Goal: Task Accomplishment & Management: Manage account settings

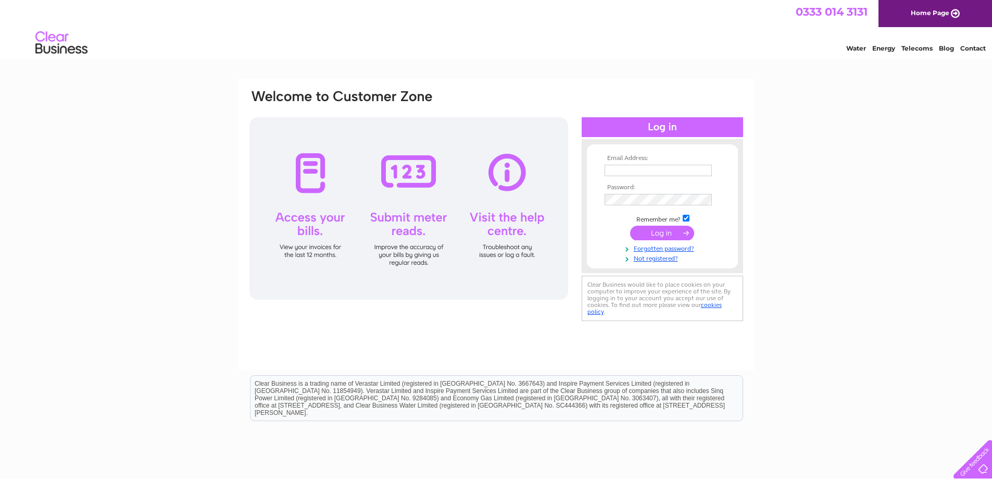
type input "[PERSON_NAME][EMAIL_ADDRESS][DOMAIN_NAME]"
click at [668, 235] on input "submit" at bounding box center [662, 233] width 64 height 15
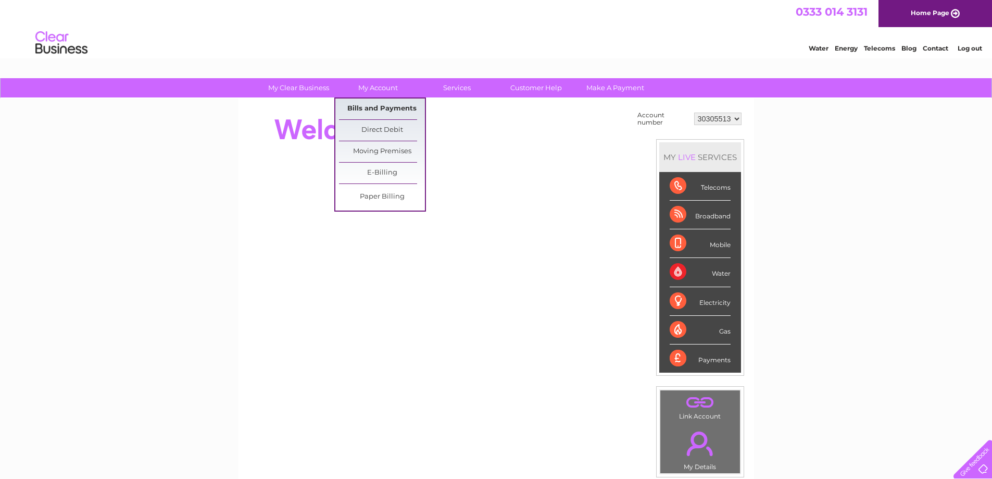
click at [372, 108] on link "Bills and Payments" at bounding box center [382, 108] width 86 height 21
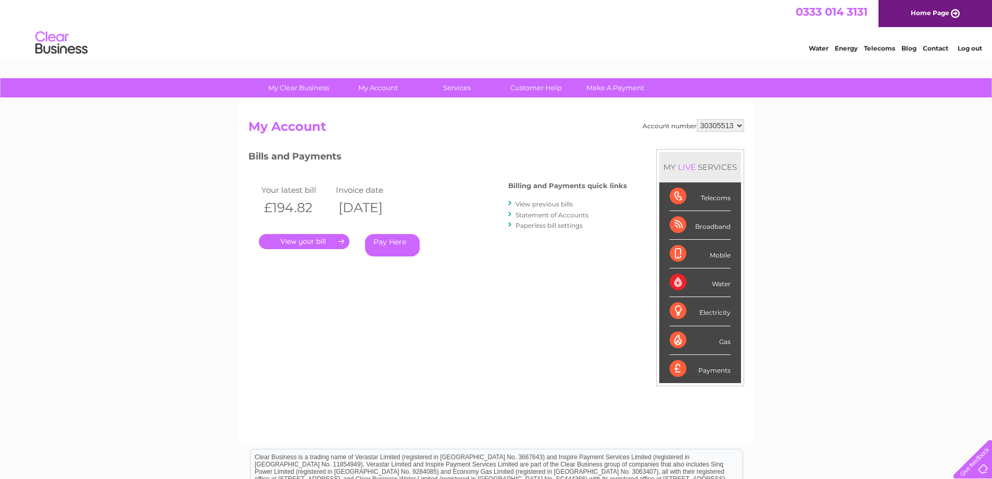
click at [535, 214] on link "Statement of Accounts" at bounding box center [552, 215] width 73 height 8
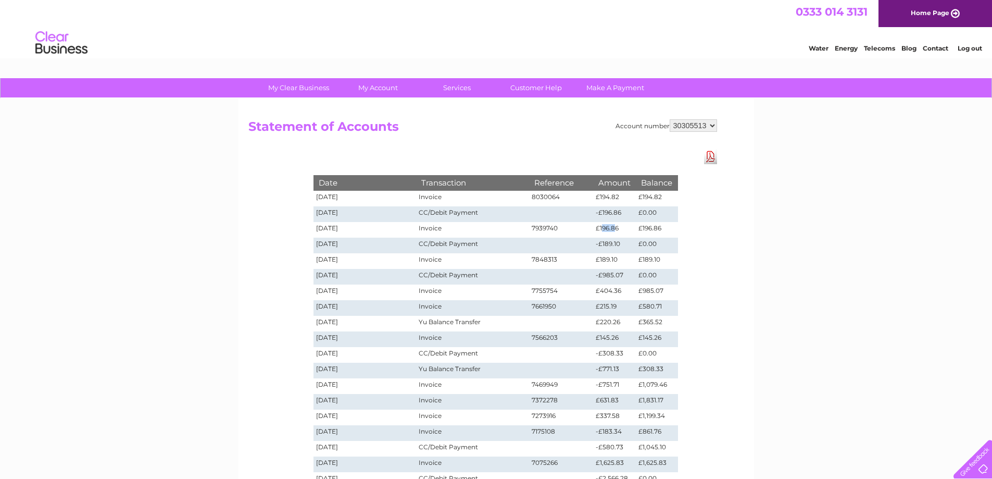
drag, startPoint x: 603, startPoint y: 226, endPoint x: 614, endPoint y: 228, distance: 11.1
click at [614, 228] on td "£196.86" at bounding box center [614, 230] width 43 height 16
click at [615, 228] on td "£196.86" at bounding box center [614, 230] width 43 height 16
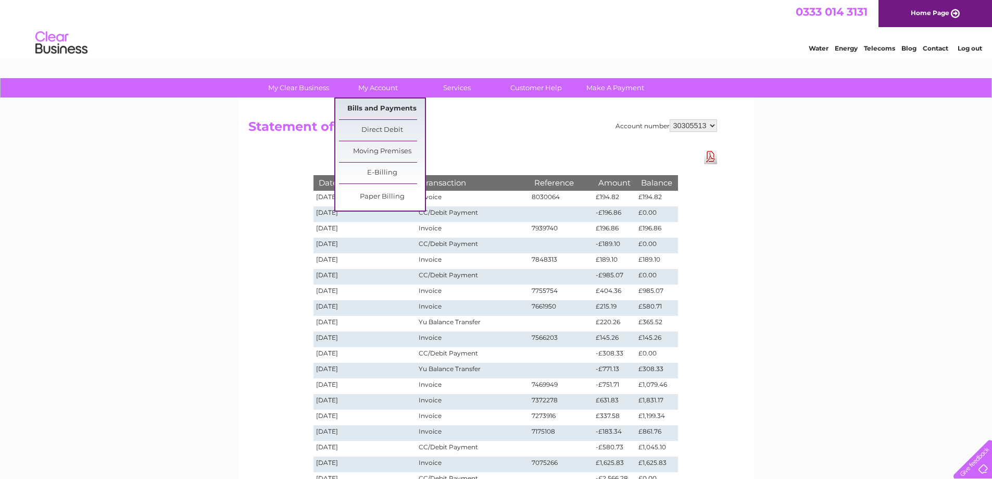
click at [380, 109] on link "Bills and Payments" at bounding box center [382, 108] width 86 height 21
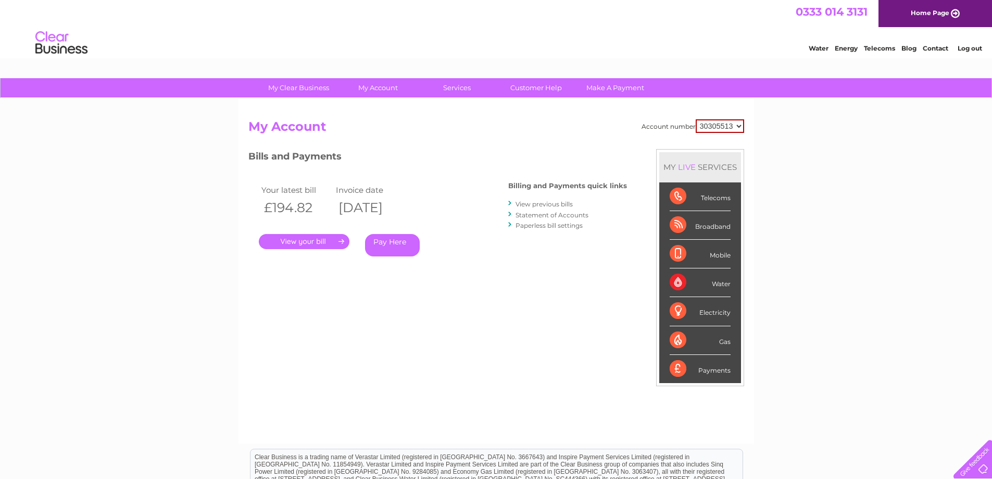
click at [304, 238] on link "." at bounding box center [304, 241] width 91 height 15
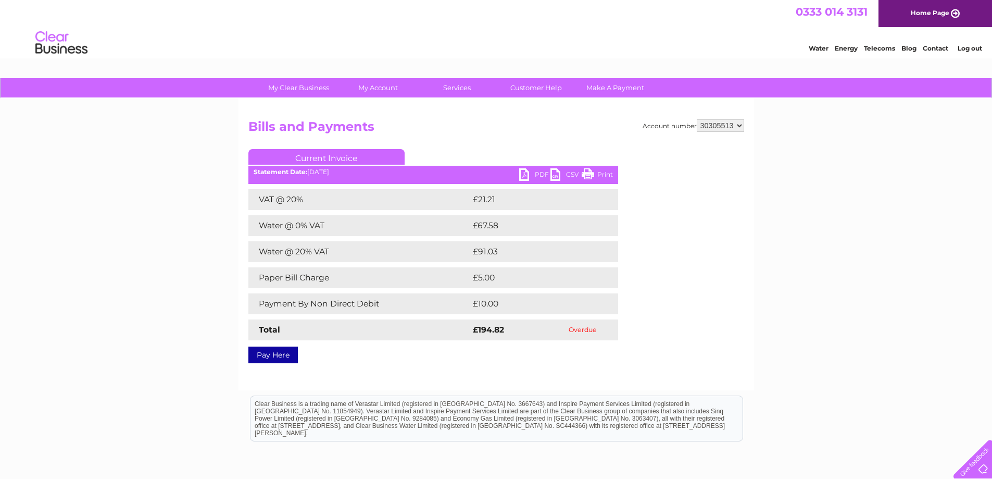
click at [528, 172] on link "PDF" at bounding box center [534, 175] width 31 height 15
